Goal: Check status

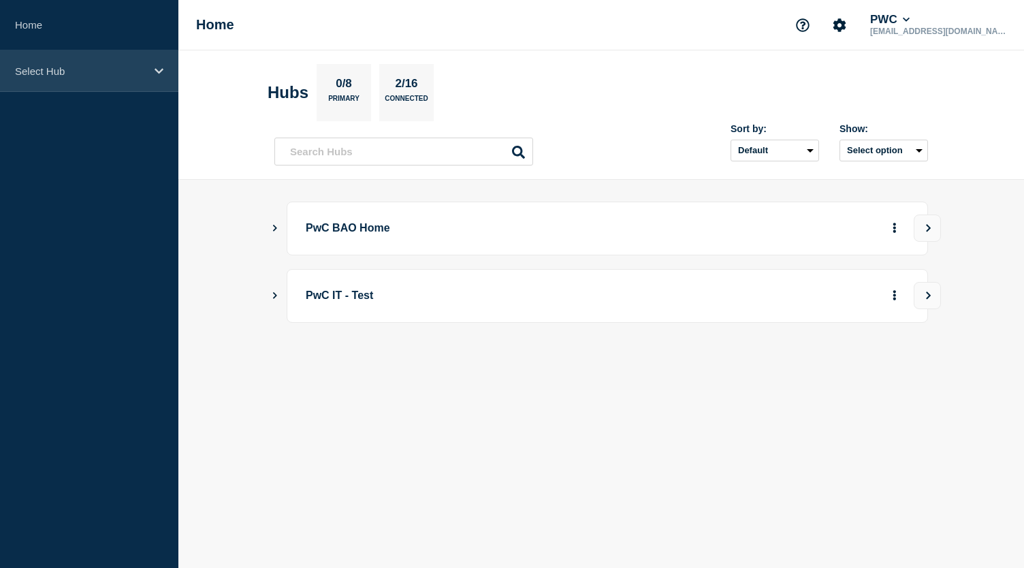
click at [112, 72] on p "Select Hub" at bounding box center [80, 71] width 131 height 12
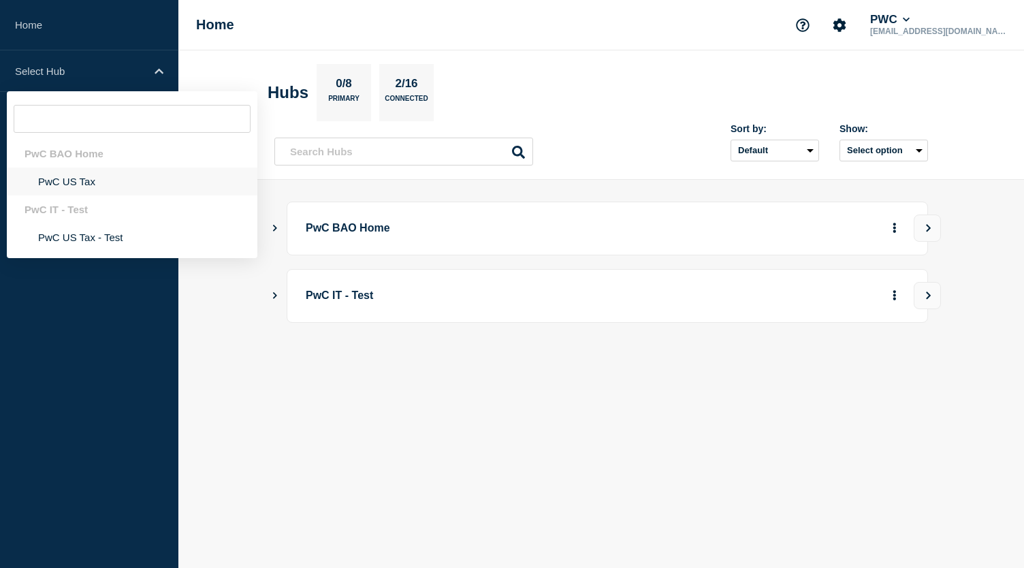
click at [62, 175] on li "PwC US Tax" at bounding box center [132, 181] width 250 height 28
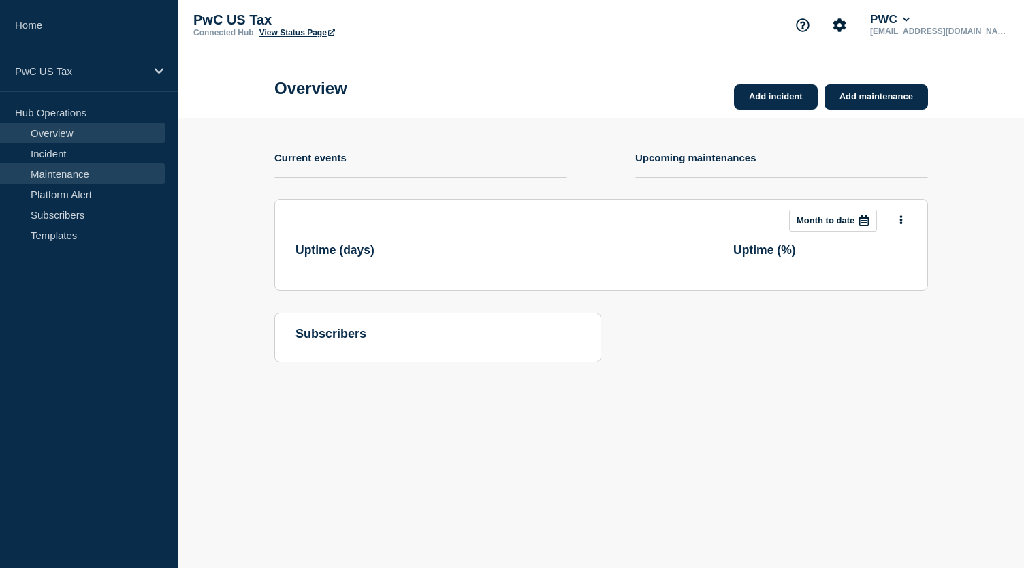
click at [84, 167] on link "Maintenance" at bounding box center [82, 173] width 165 height 20
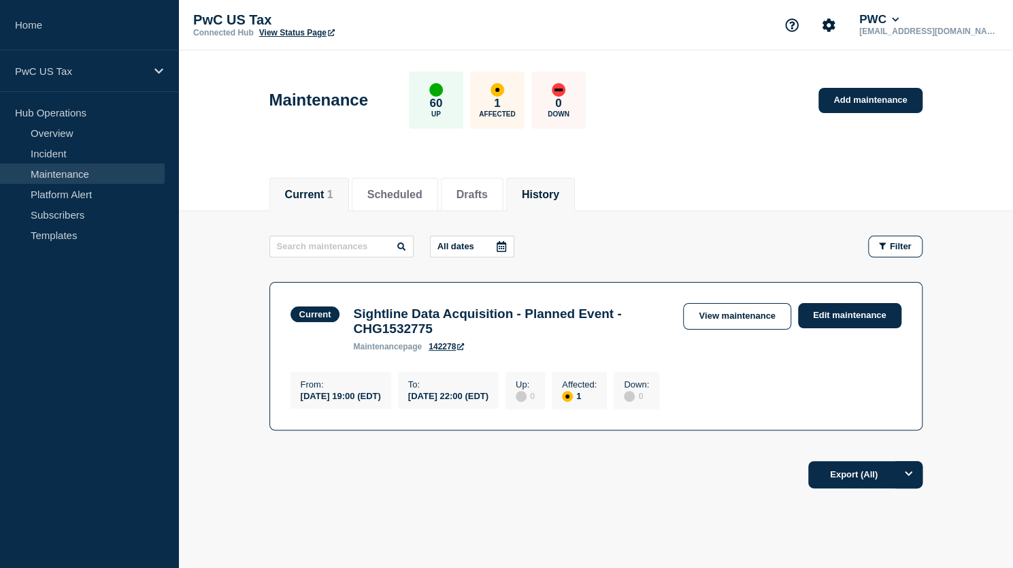
click at [557, 195] on button "History" at bounding box center [540, 195] width 37 height 12
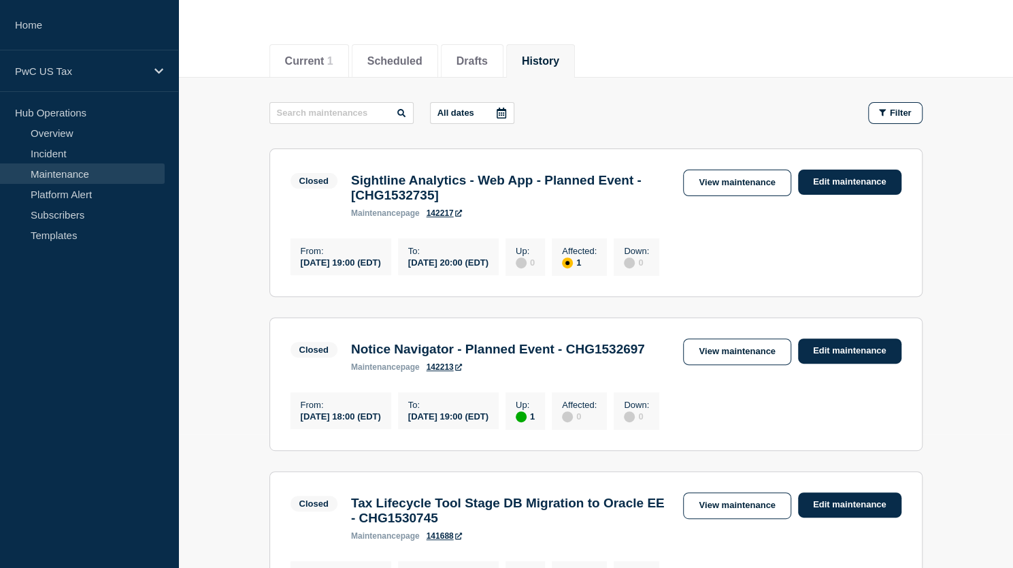
scroll to position [136, 0]
